Goal: Find specific page/section: Find specific page/section

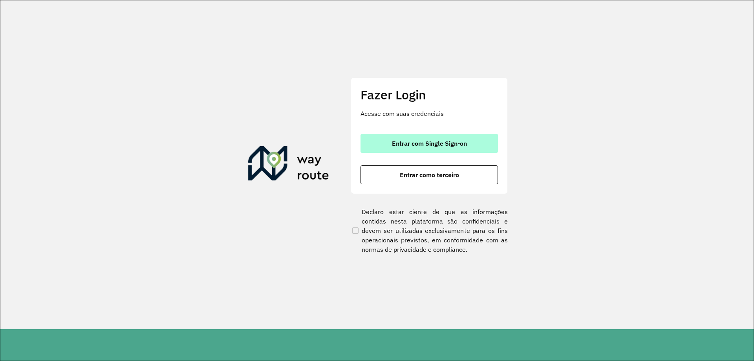
click at [415, 145] on span "Entrar com Single Sign-on" at bounding box center [429, 143] width 75 height 6
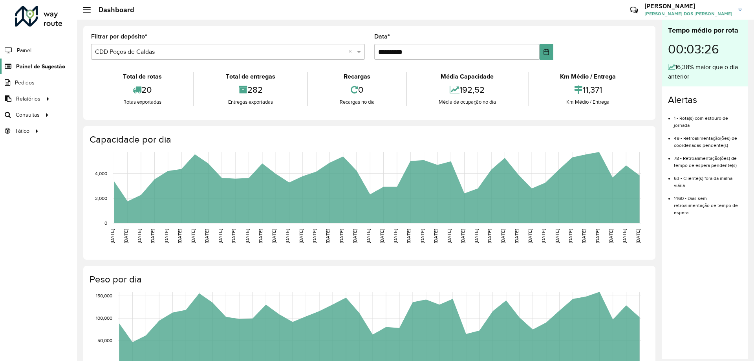
click at [35, 62] on link "Painel de Sugestão" at bounding box center [32, 66] width 65 height 16
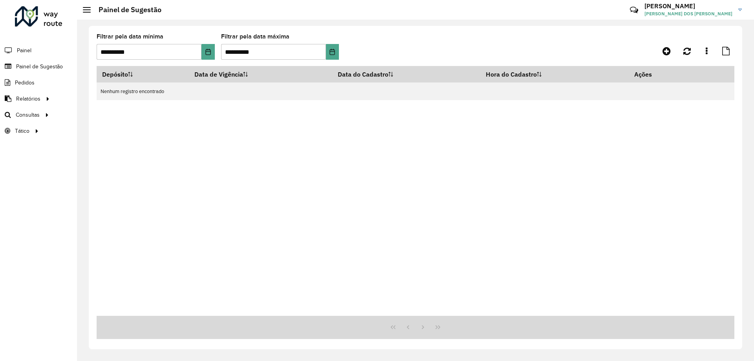
click at [241, 206] on div "Depósito Data de Vigência Data do Cadastro Hora do Cadastro Ações Nenhum regist…" at bounding box center [415, 191] width 637 height 250
